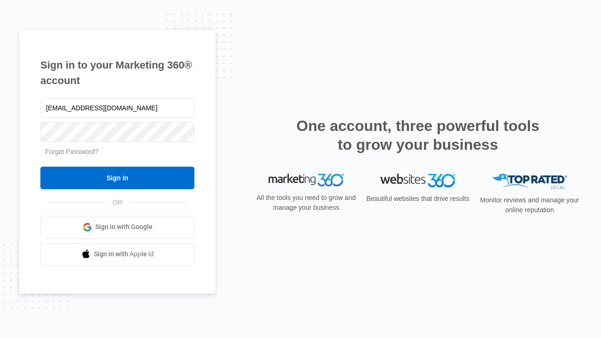
type input "[EMAIL_ADDRESS][DOMAIN_NAME]"
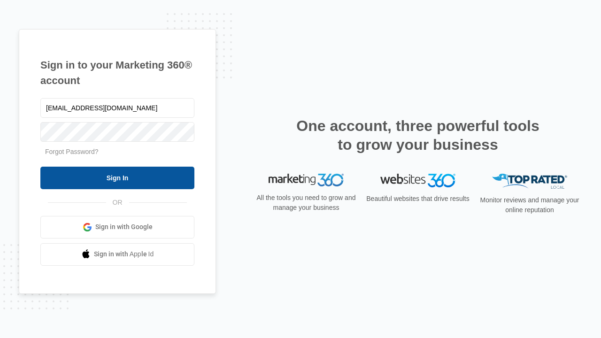
click at [117, 177] on input "Sign In" at bounding box center [117, 178] width 154 height 23
